Goal: Find specific page/section: Find specific page/section

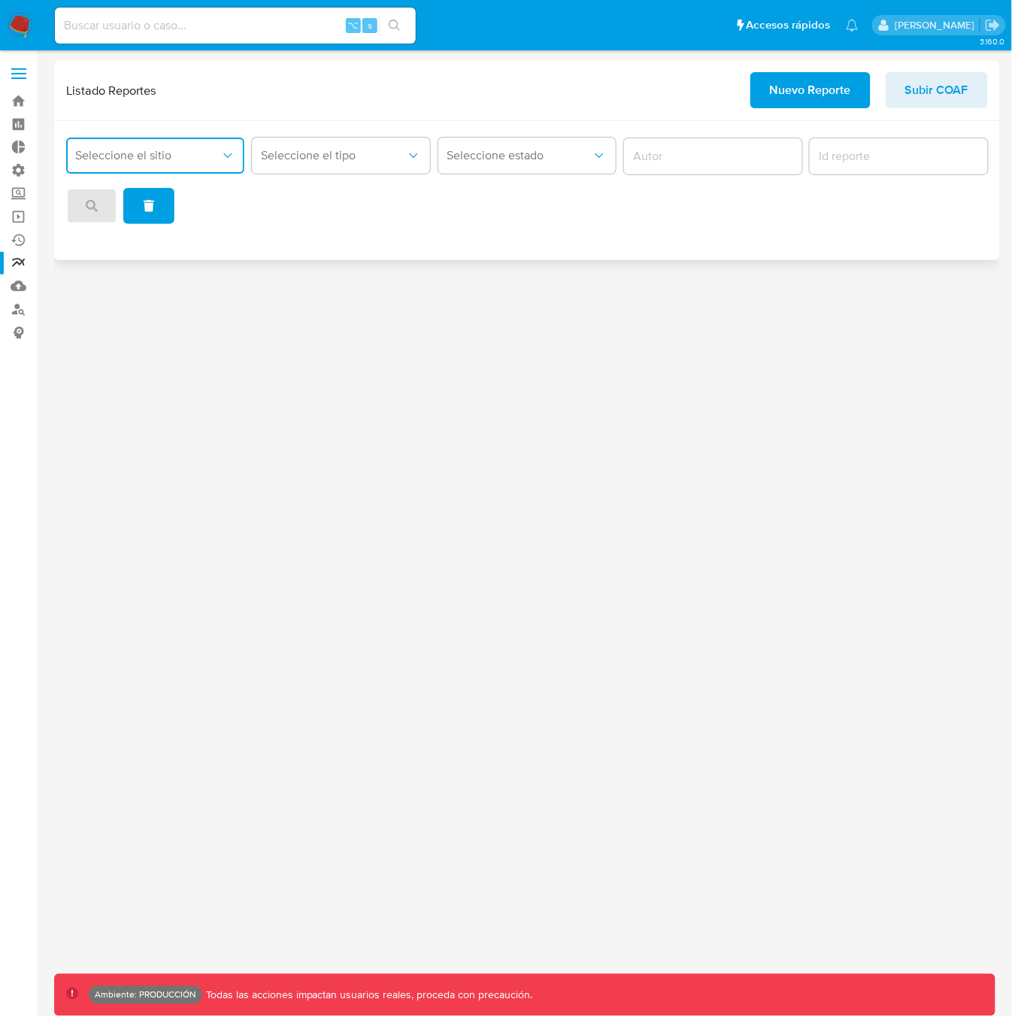
click at [185, 158] on span "Seleccione el sitio" at bounding box center [147, 155] width 145 height 15
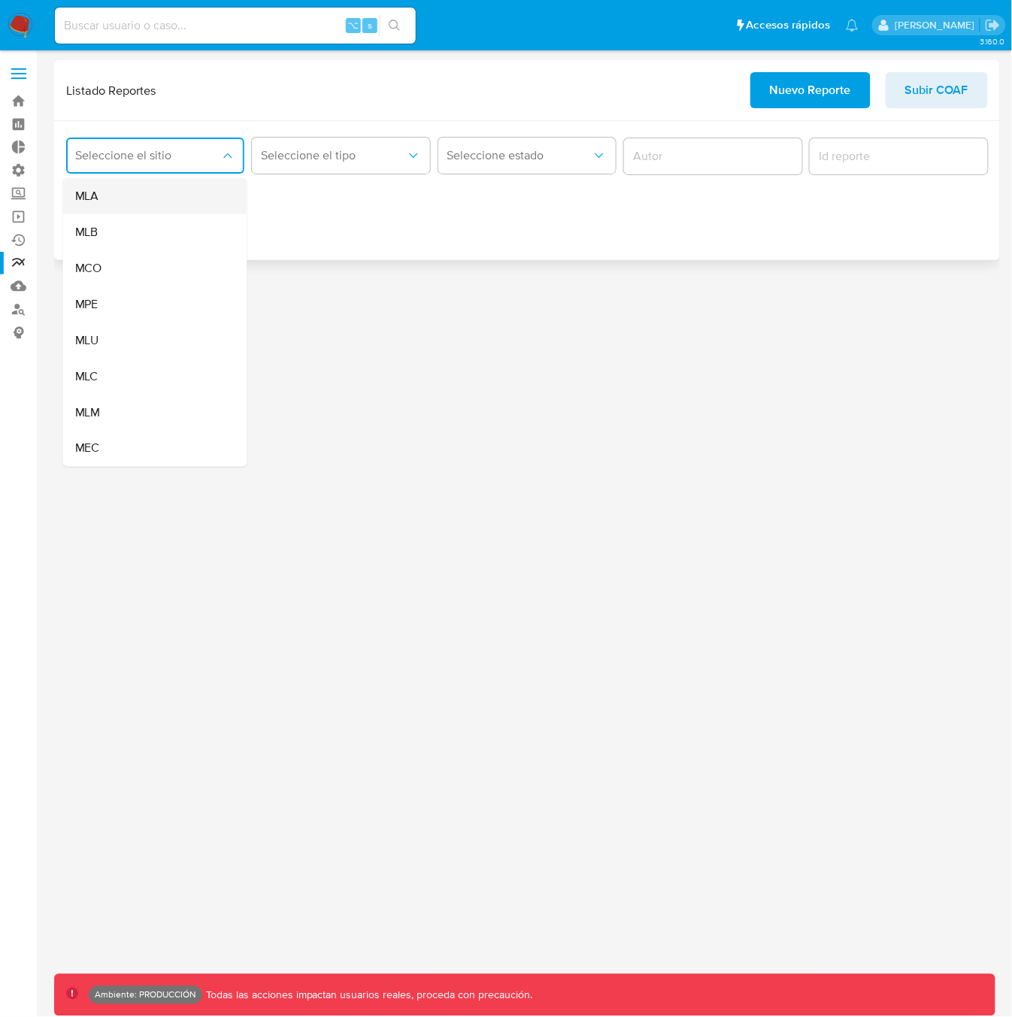
click at [136, 195] on div "MLA" at bounding box center [150, 196] width 151 height 36
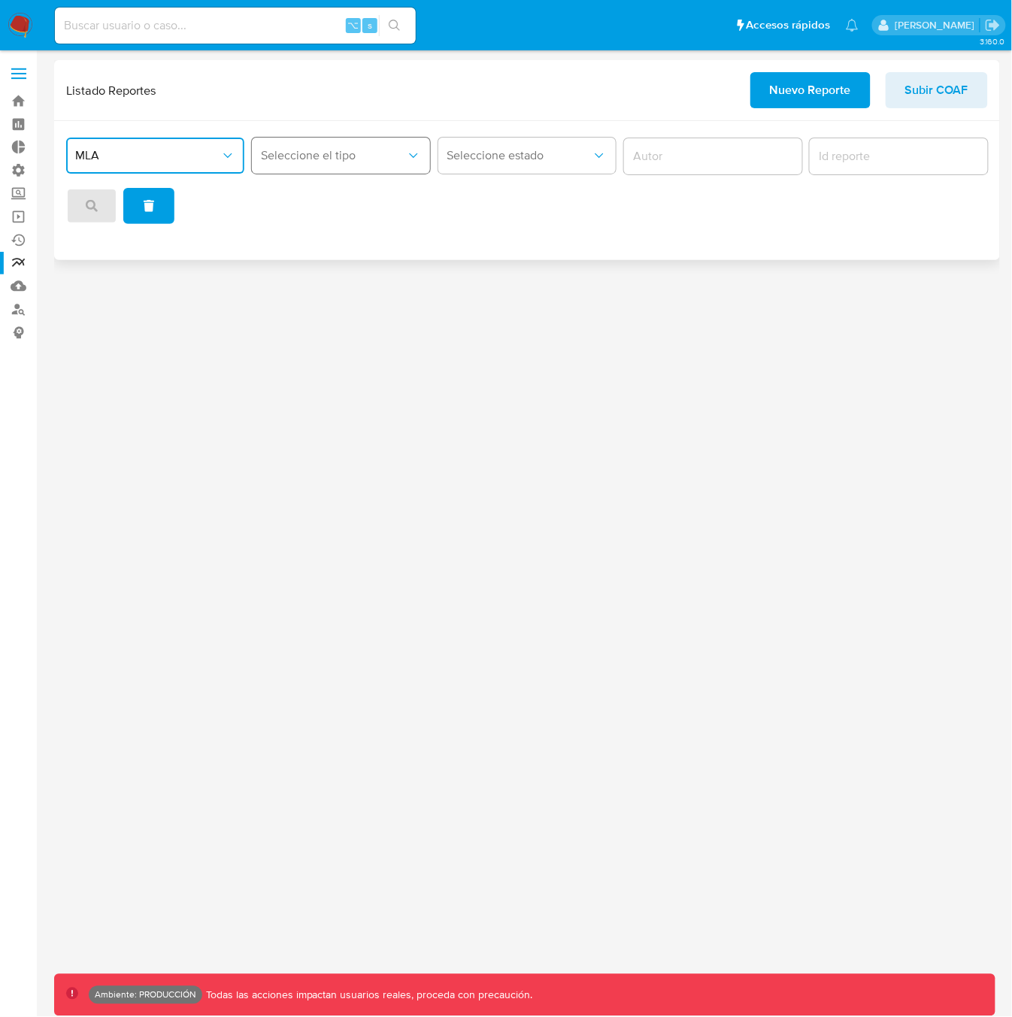
click at [316, 153] on span "Seleccione el tipo" at bounding box center [333, 155] width 145 height 15
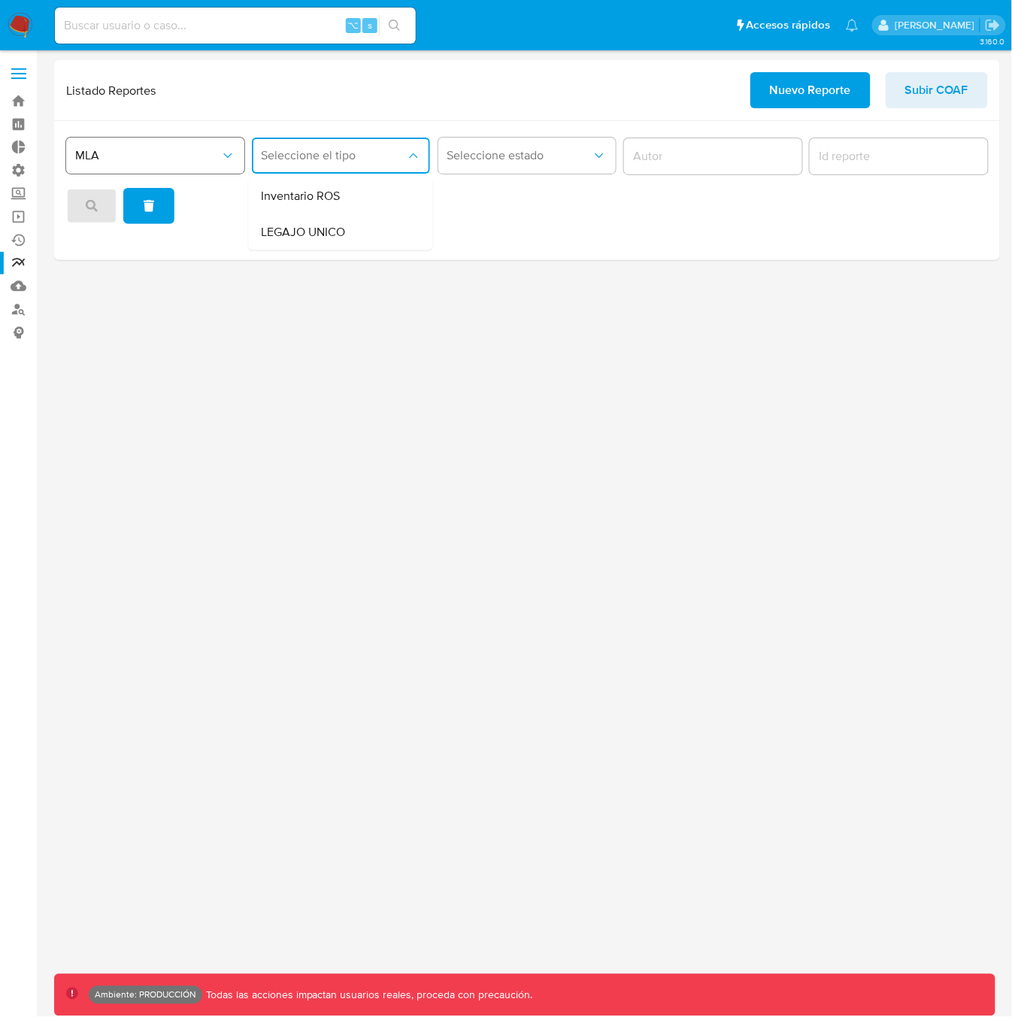
click at [175, 165] on button "MLA" at bounding box center [155, 156] width 178 height 36
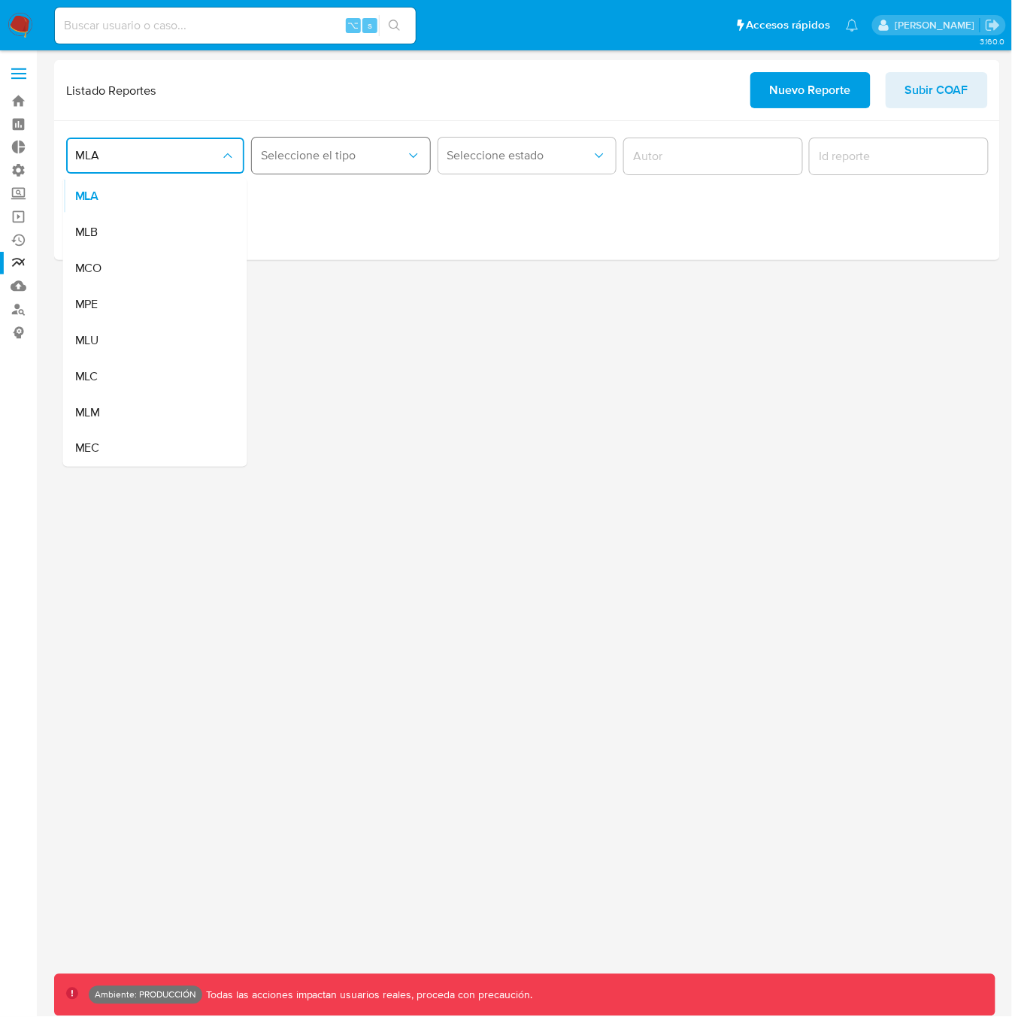
click at [344, 158] on span "Seleccione el tipo" at bounding box center [333, 155] width 145 height 15
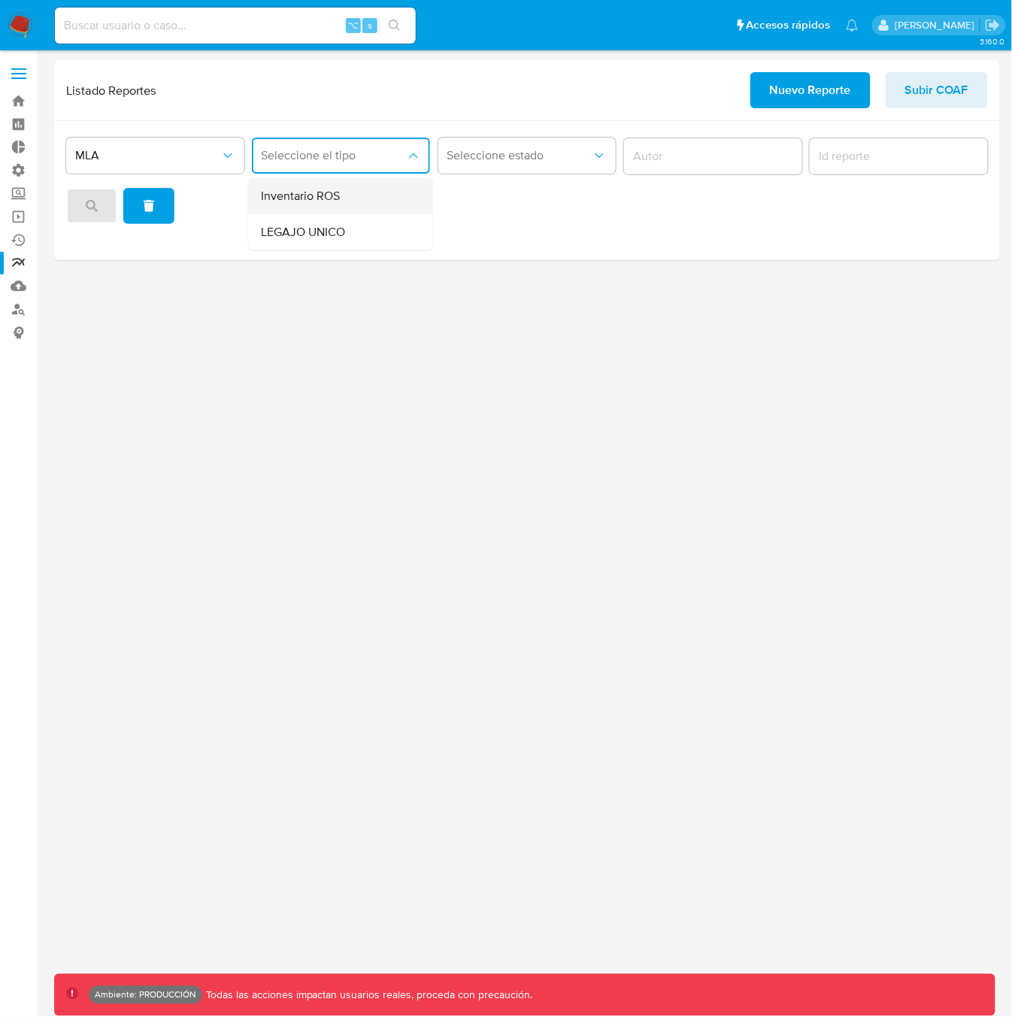
click at [319, 200] on span "Inventario ROS" at bounding box center [300, 196] width 79 height 15
click at [546, 170] on button "Seleccione estado" at bounding box center [527, 156] width 178 height 36
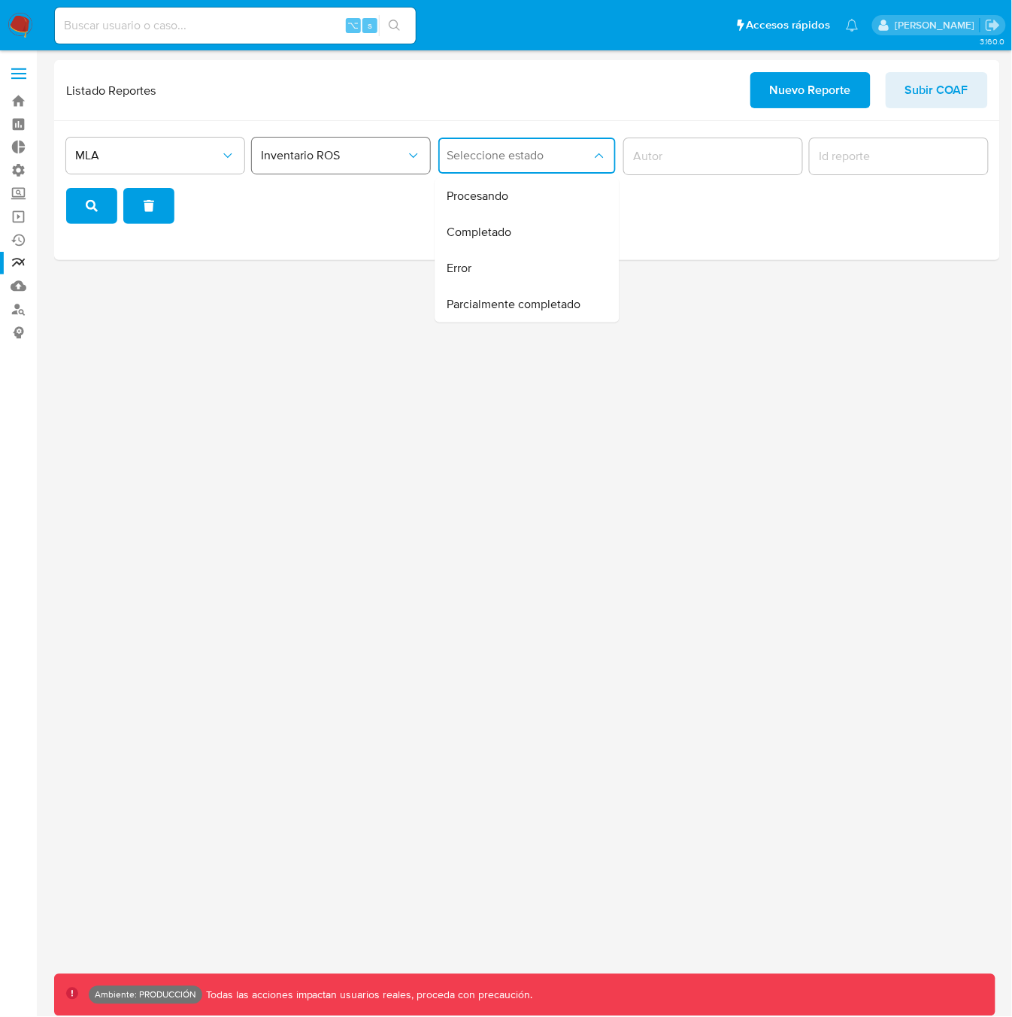
click at [334, 159] on span "Inventario ROS" at bounding box center [333, 155] width 145 height 15
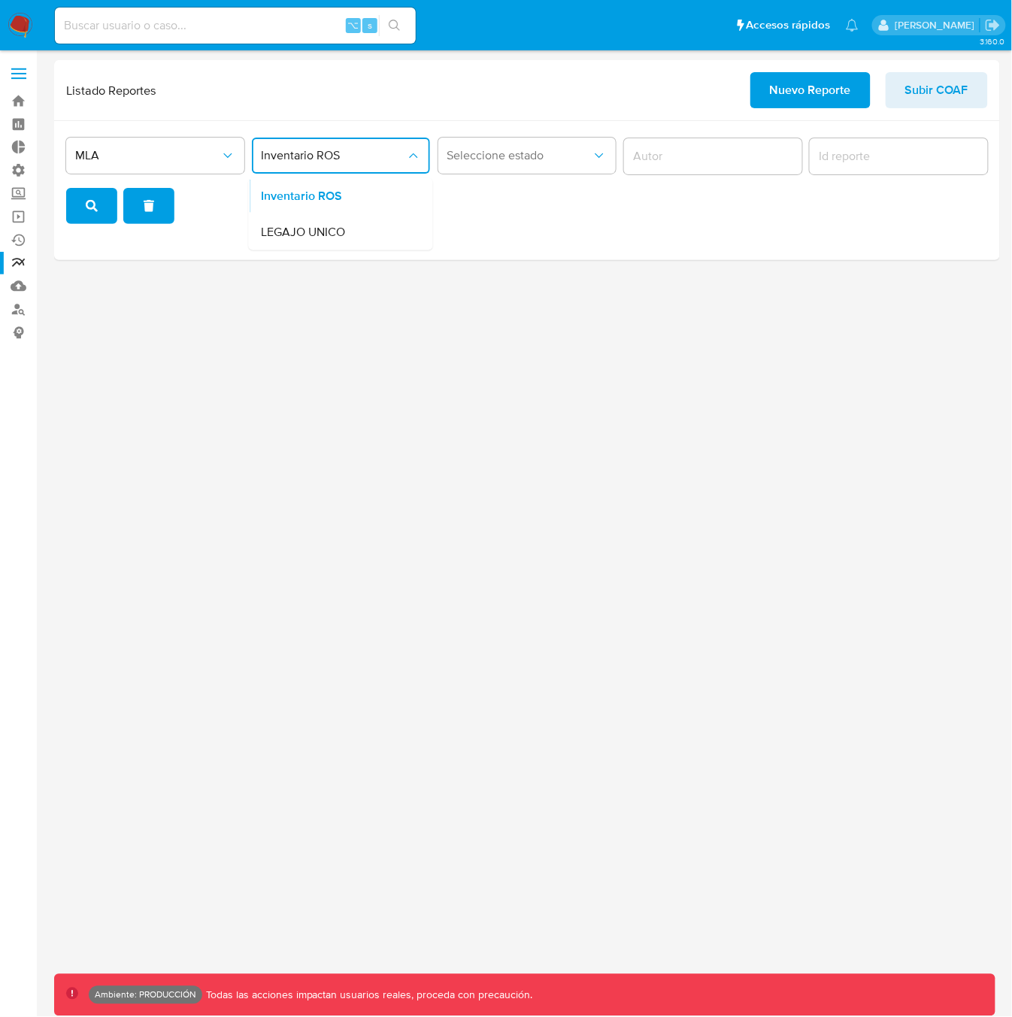
click at [333, 235] on span "LEGAJO UNICO" at bounding box center [303, 232] width 84 height 15
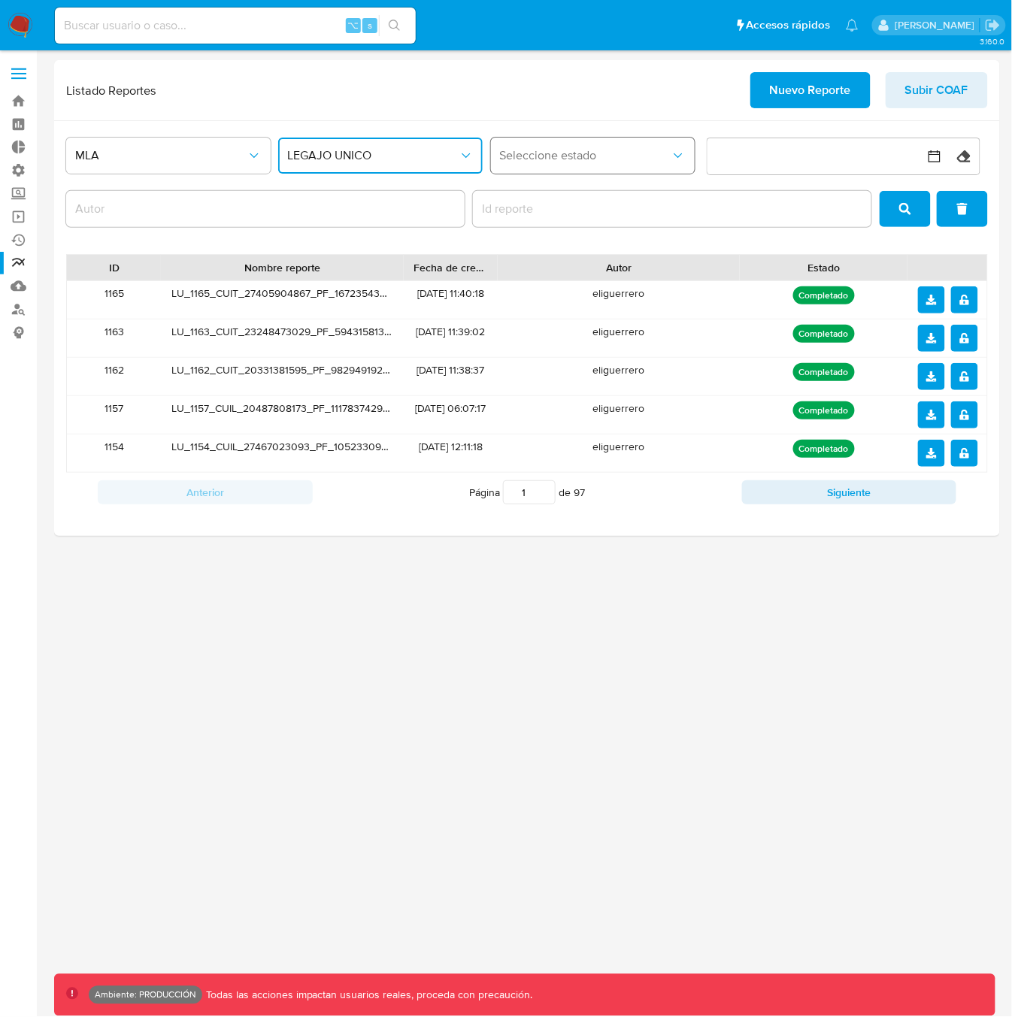
click at [539, 156] on span "Seleccione estado" at bounding box center [585, 155] width 171 height 15
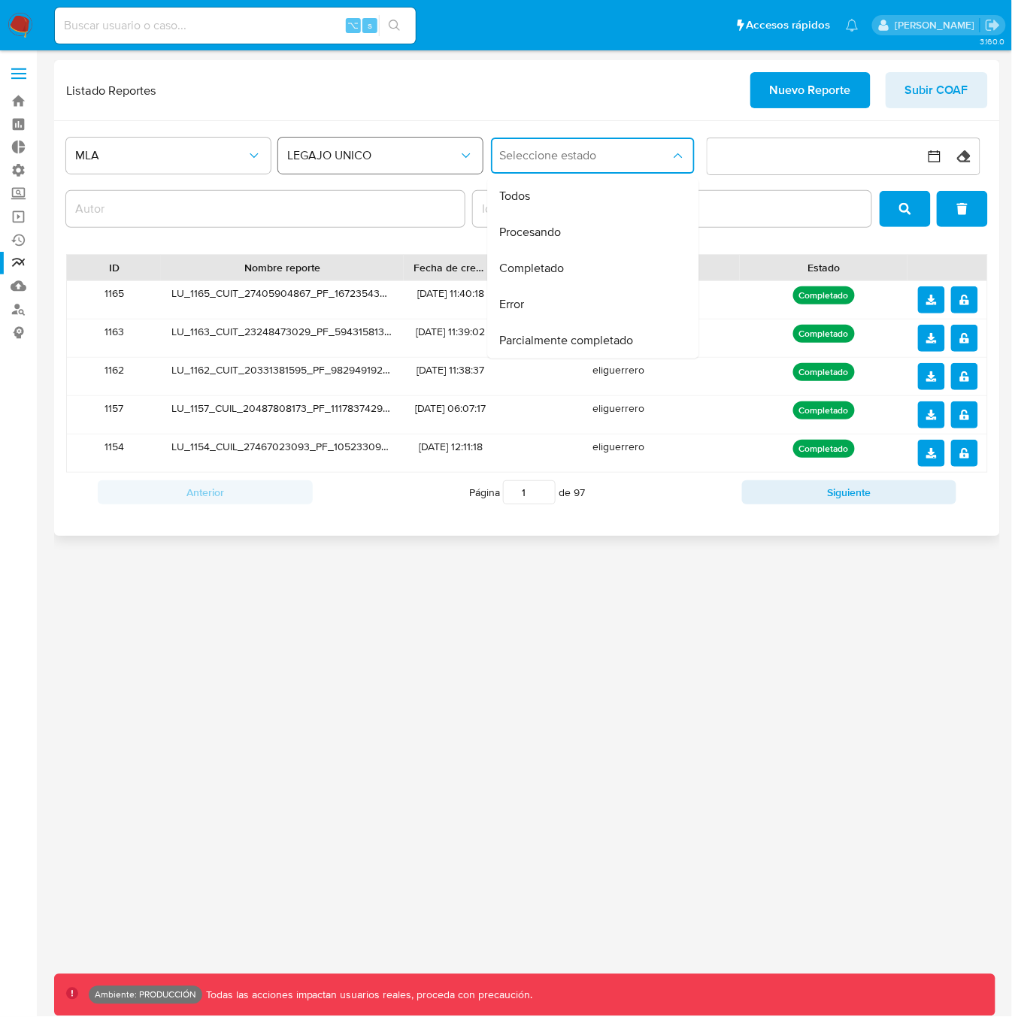
click at [377, 162] on span "LEGAJO UNICO" at bounding box center [372, 155] width 171 height 15
